Goal: Information Seeking & Learning: Compare options

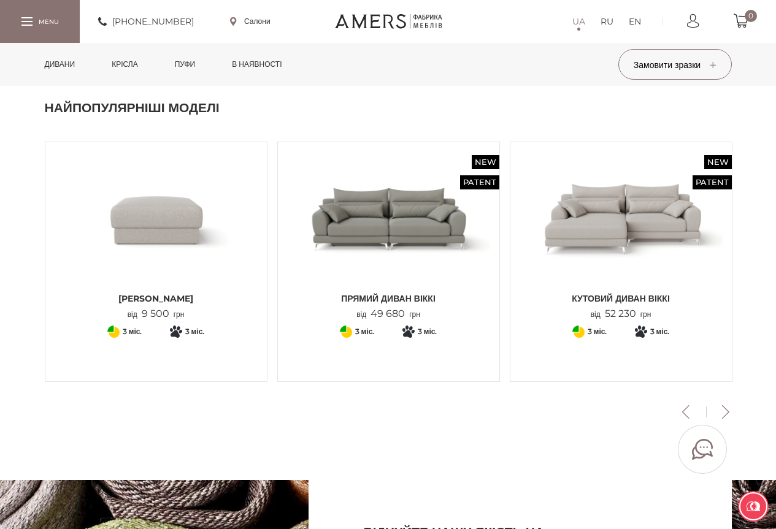
scroll to position [245, 0]
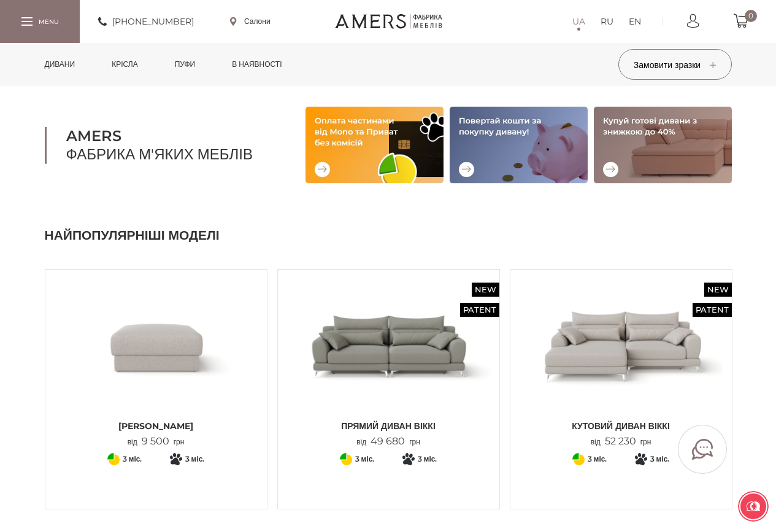
click at [72, 56] on link "Дивани" at bounding box center [60, 64] width 49 height 43
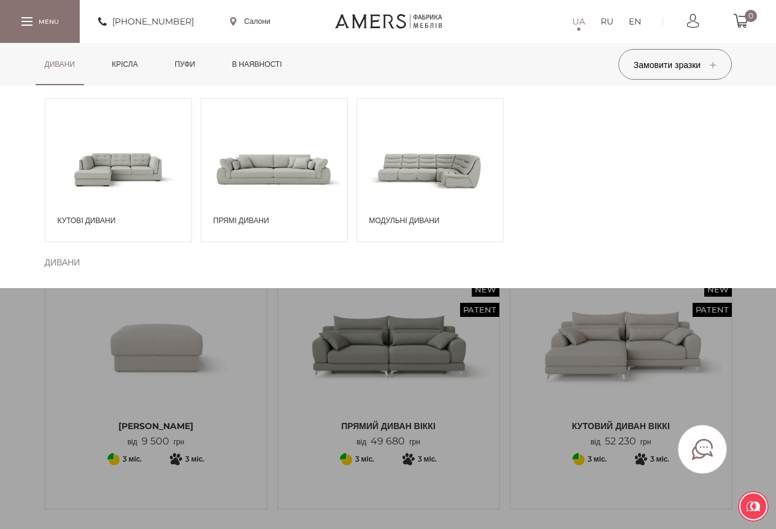
click at [264, 188] on span at bounding box center [274, 168] width 146 height 85
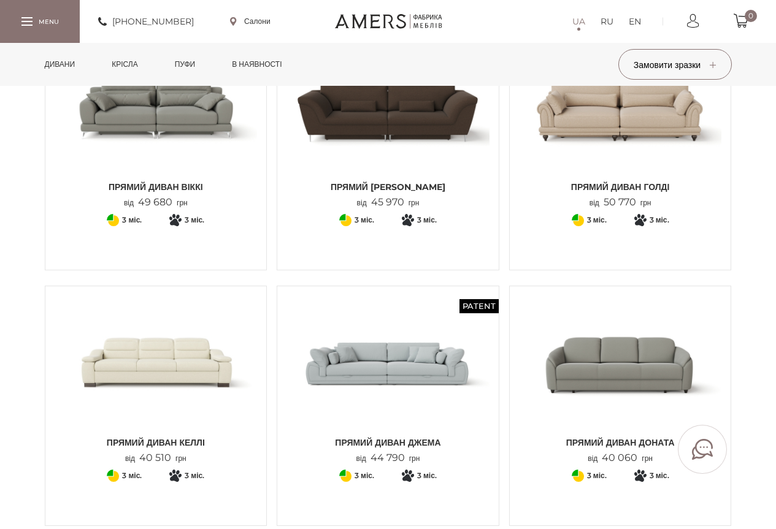
scroll to position [245, 0]
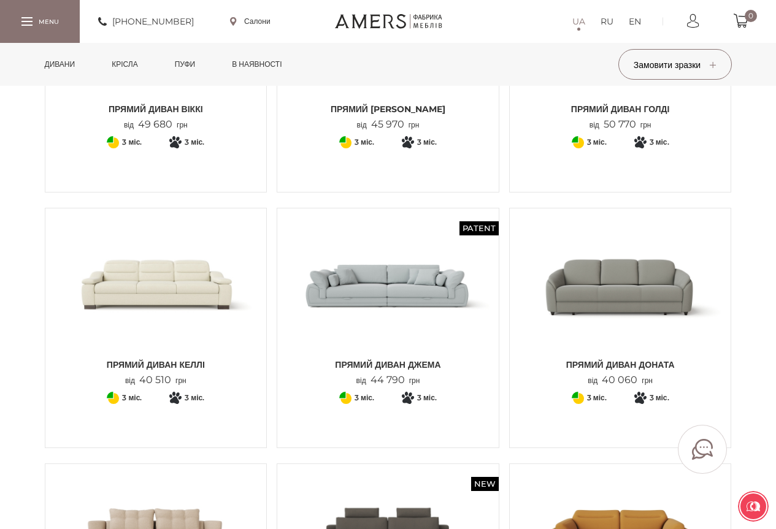
click at [385, 305] on img at bounding box center [387, 285] width 203 height 135
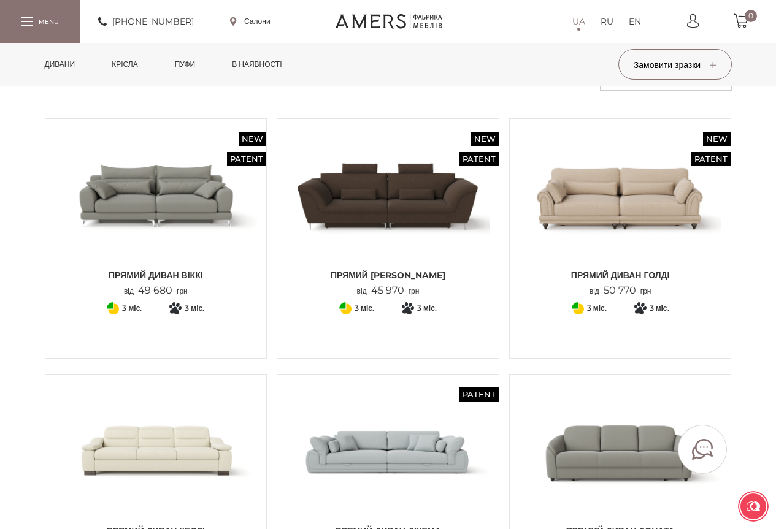
scroll to position [0, 0]
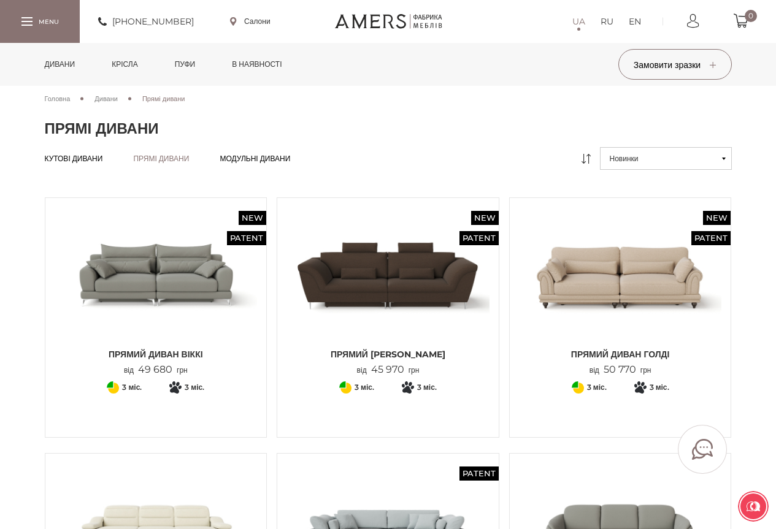
click at [640, 288] on img at bounding box center [620, 274] width 203 height 135
click at [189, 280] on img at bounding box center [156, 274] width 203 height 135
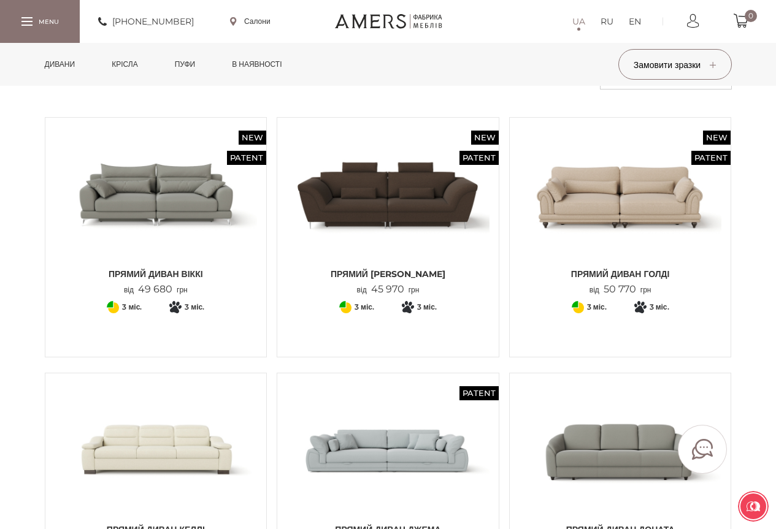
scroll to position [184, 0]
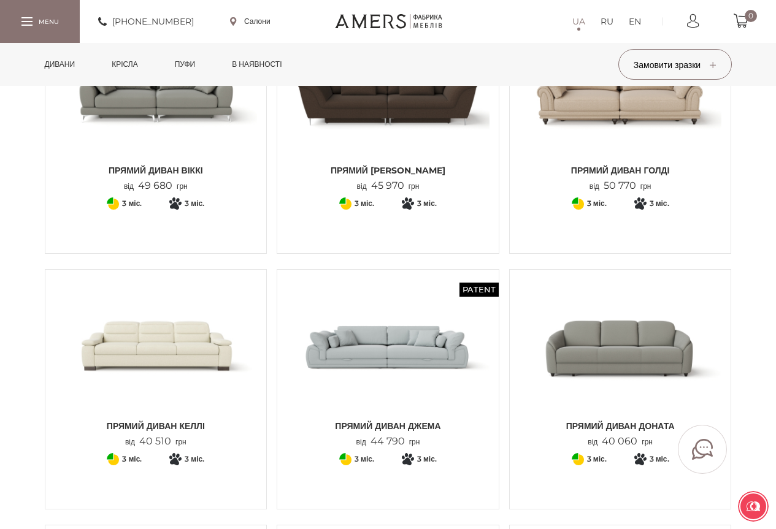
click at [369, 344] on img at bounding box center [387, 346] width 203 height 135
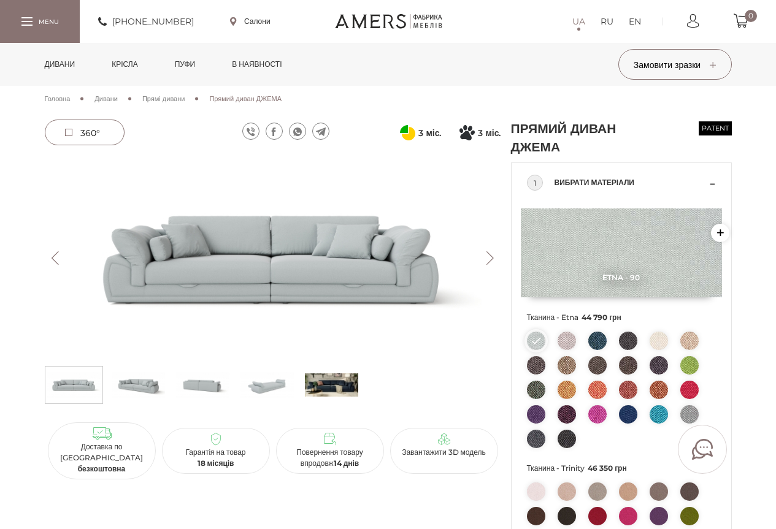
click at [144, 391] on img at bounding box center [138, 385] width 53 height 31
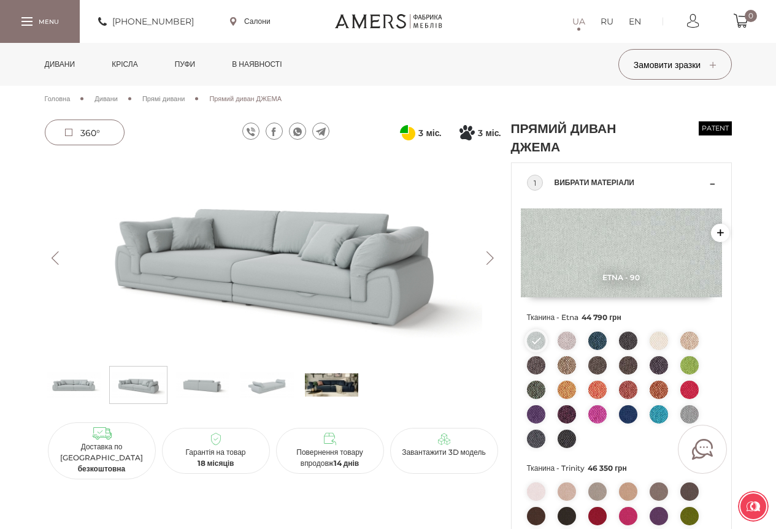
click at [187, 390] on img at bounding box center [202, 385] width 53 height 31
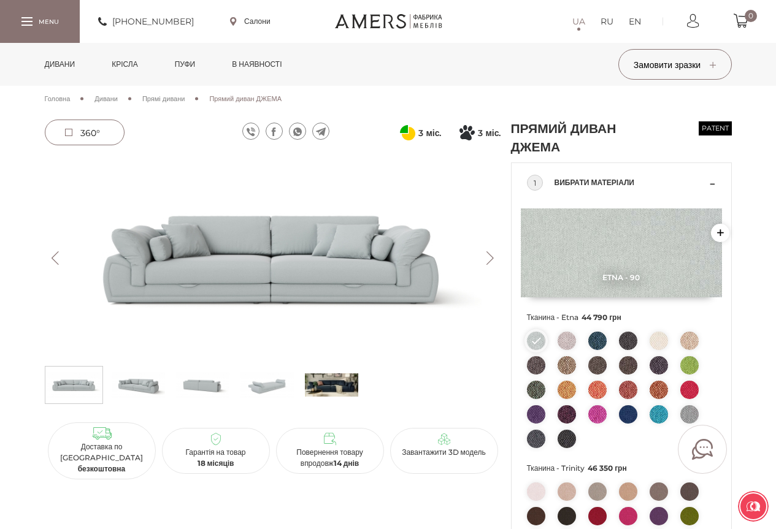
click at [260, 389] on img at bounding box center [266, 385] width 53 height 31
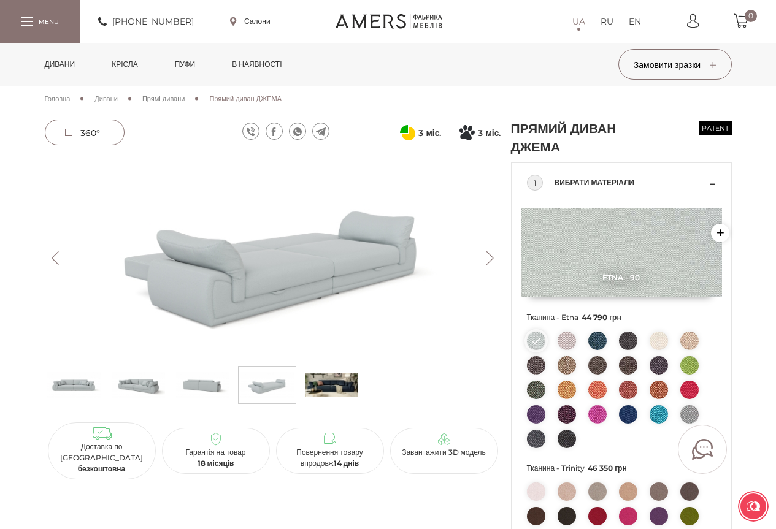
click at [215, 385] on img at bounding box center [202, 385] width 53 height 31
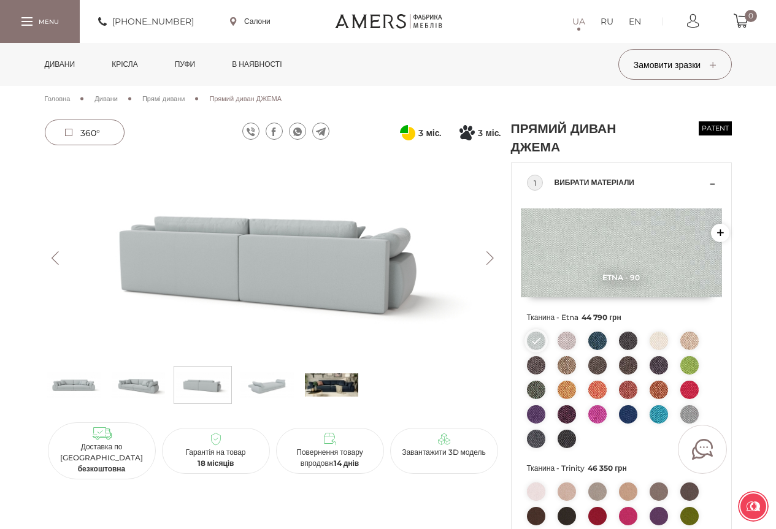
click at [144, 385] on img at bounding box center [138, 385] width 53 height 31
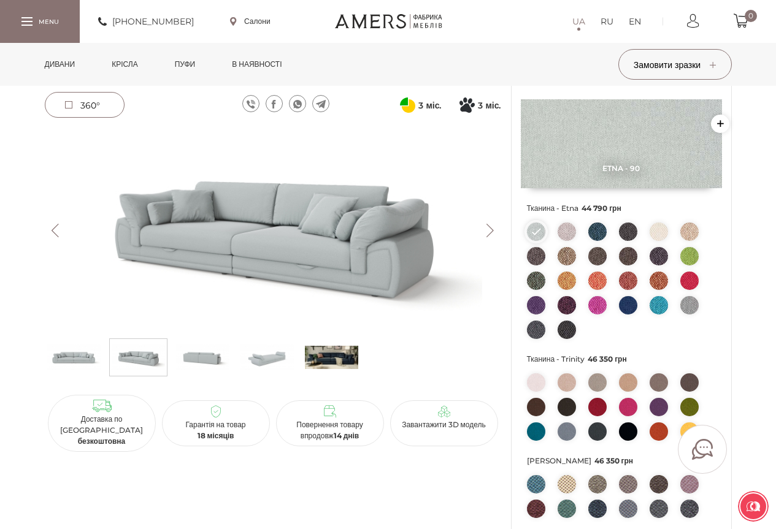
scroll to position [123, 0]
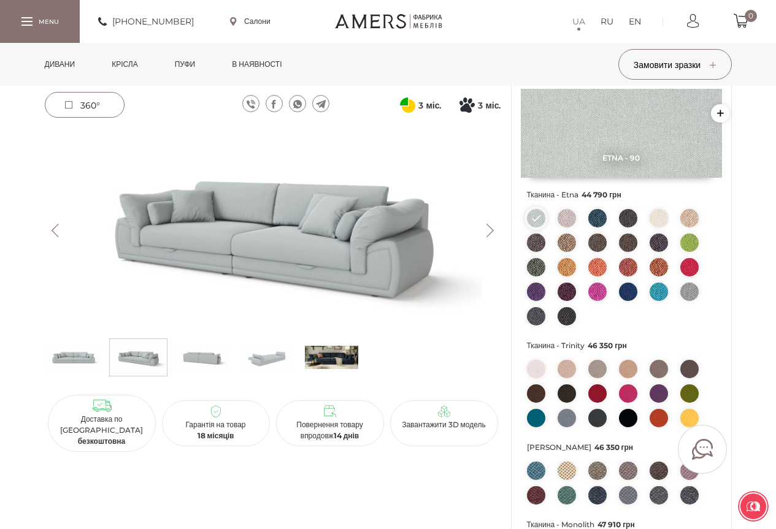
click at [534, 415] on img at bounding box center [536, 418] width 18 height 18
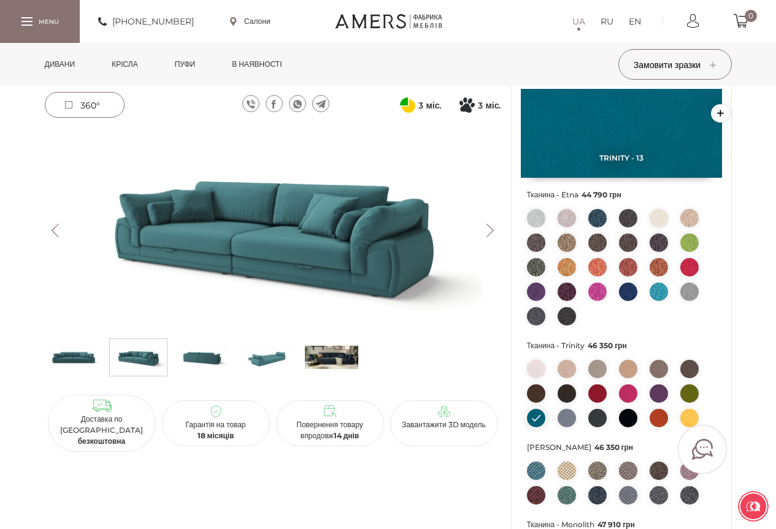
click at [689, 389] on img at bounding box center [689, 394] width 18 height 18
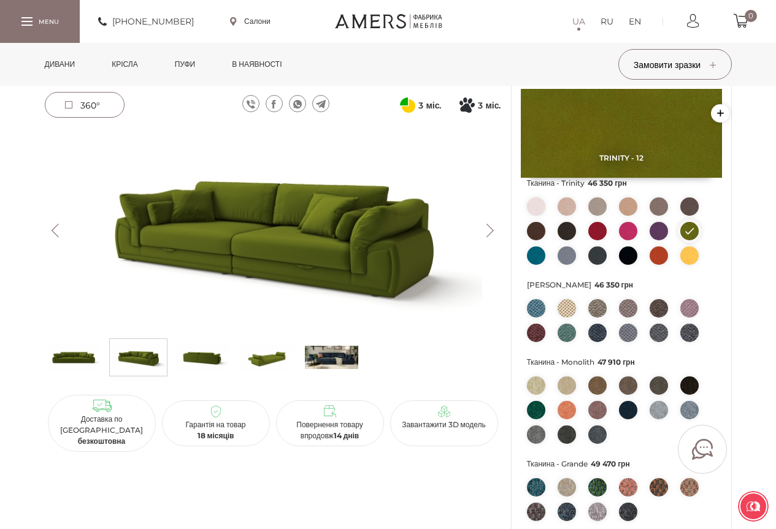
scroll to position [307, 0]
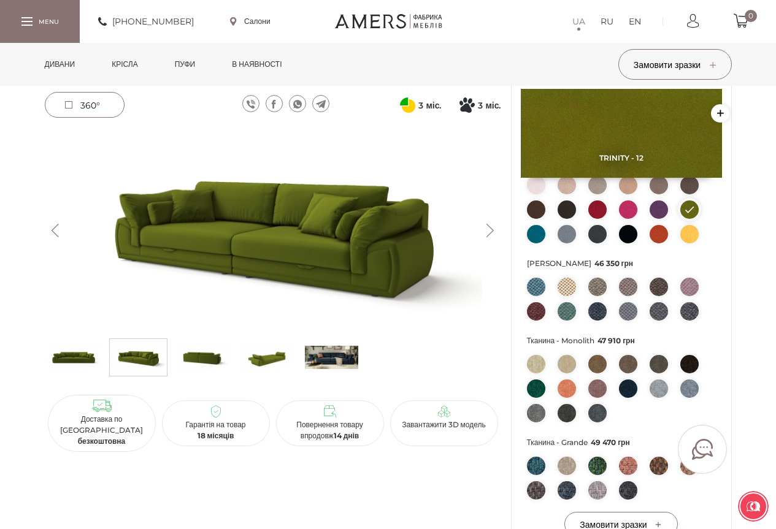
click at [596, 470] on img at bounding box center [597, 466] width 18 height 18
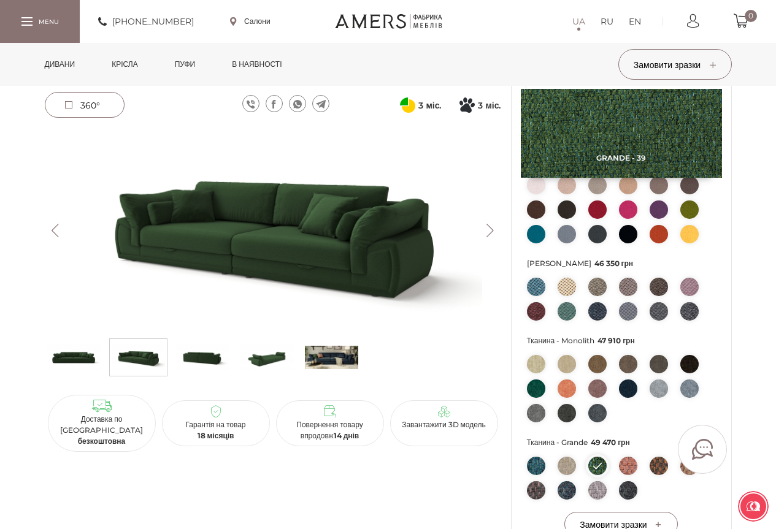
click at [519, 311] on div "Grande - 39 Замовити зразок Тканина - [PERSON_NAME] 44 790 грн Тканина - Trinit…" at bounding box center [621, 224] width 220 height 656
